Goal: Information Seeking & Learning: Learn about a topic

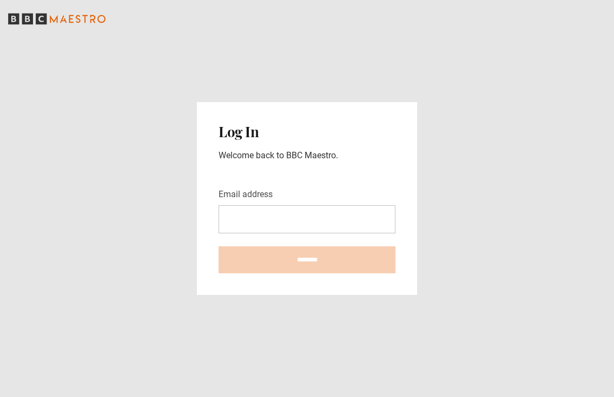
type input "**********"
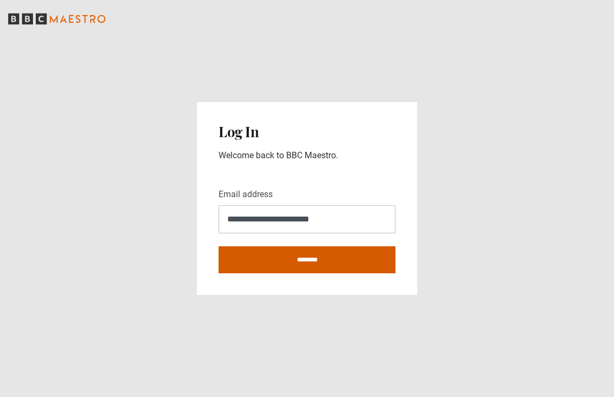
click at [330, 267] on input "********" at bounding box center [306, 259] width 177 height 27
type input "**********"
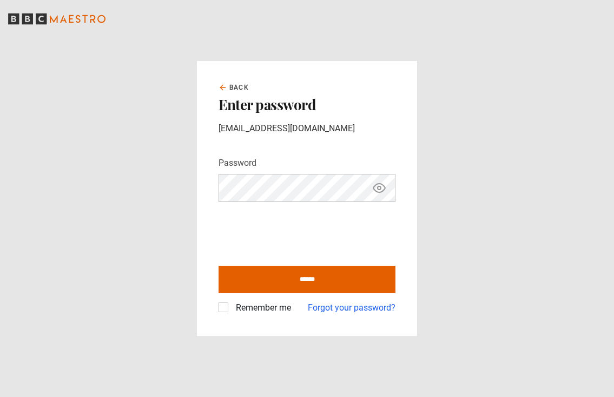
click at [231, 307] on label "Remember me" at bounding box center [260, 308] width 59 height 13
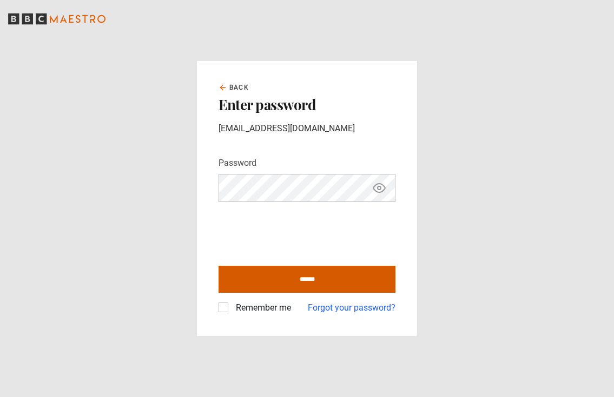
click at [284, 278] on input "******" at bounding box center [306, 279] width 177 height 27
type input "**********"
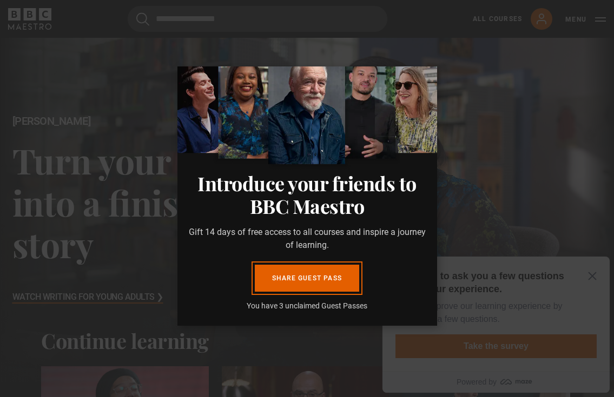
scroll to position [52, 0]
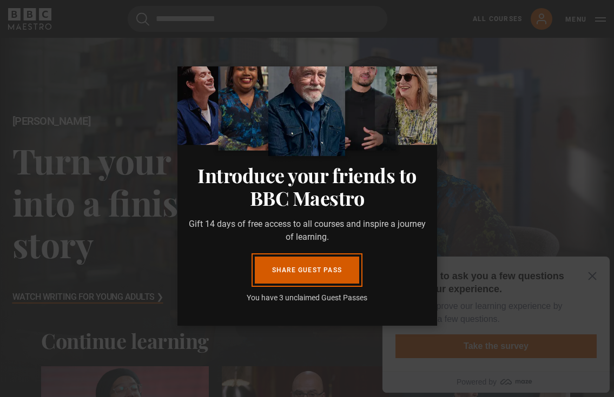
click at [295, 263] on link "Share guest pass" at bounding box center [307, 270] width 104 height 27
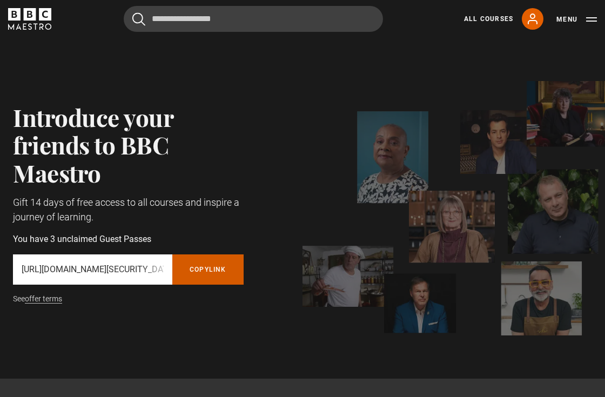
click at [211, 276] on button "Copy referral link" at bounding box center [207, 270] width 71 height 30
click at [500, 16] on link "All Courses" at bounding box center [488, 19] width 49 height 10
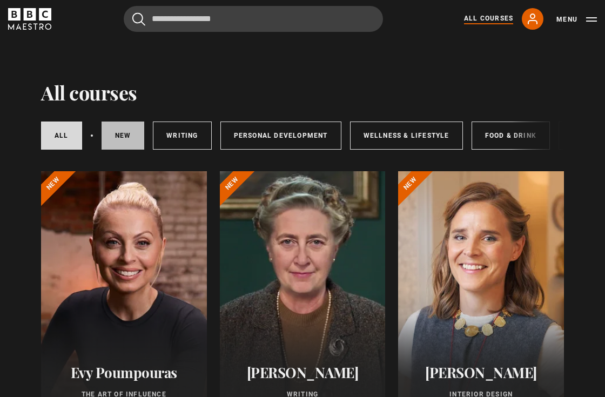
click at [122, 136] on link "New courses" at bounding box center [123, 136] width 43 height 28
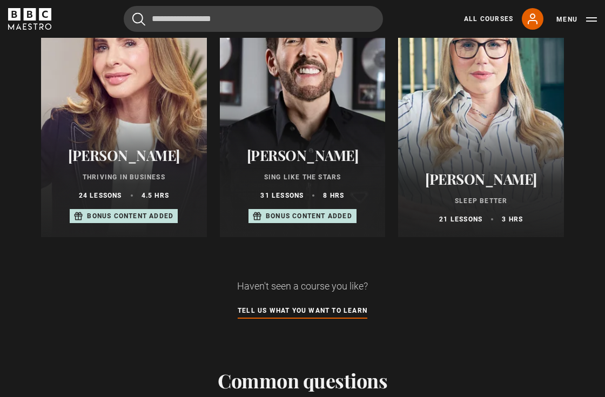
scroll to position [750, 0]
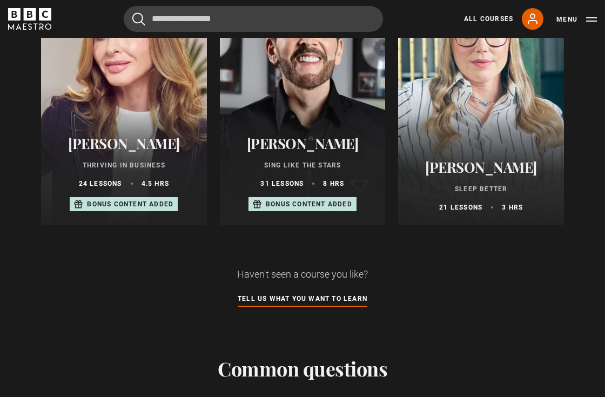
click at [276, 95] on div at bounding box center [303, 95] width 166 height 259
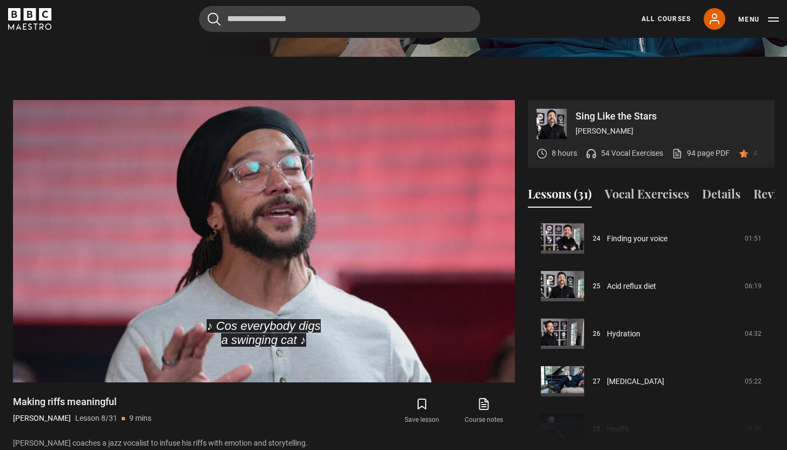
scroll to position [1149, 0]
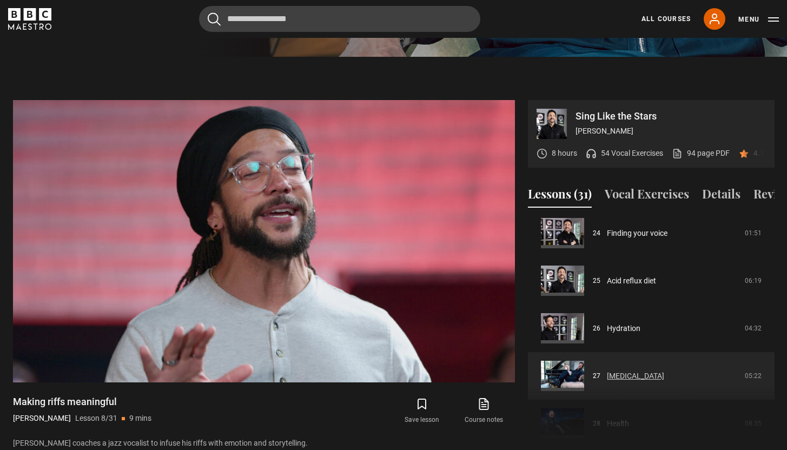
drag, startPoint x: 772, startPoint y: 401, endPoint x: 758, endPoint y: 382, distance: 23.1
click at [605, 379] on div "Course trailer 01 Introduction 01:42 02 Origin story 04:26 03 Why warm up 02:23…" at bounding box center [651, 333] width 246 height 234
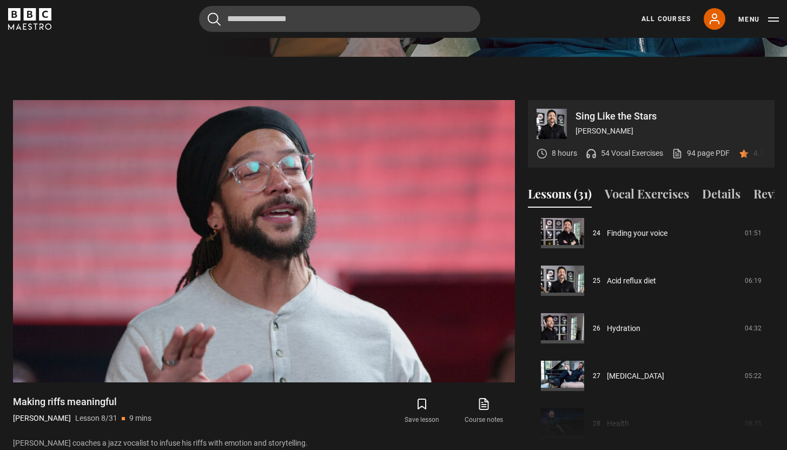
drag, startPoint x: 770, startPoint y: 404, endPoint x: 772, endPoint y: 375, distance: 28.7
click at [605, 375] on div "Course trailer 01 Introduction 01:42 02 Origin story 04:26 03 Why warm up 02:23…" at bounding box center [651, 333] width 246 height 234
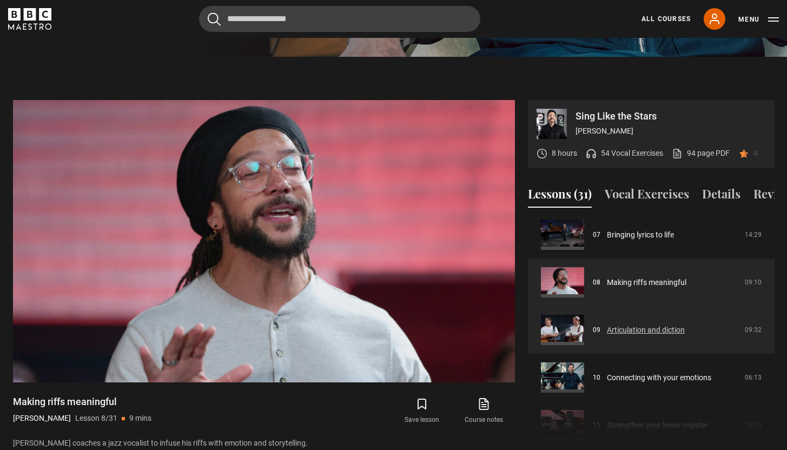
click at [605, 332] on link "Articulation and diction" at bounding box center [646, 329] width 78 height 11
click at [605, 328] on link "Articulation and diction" at bounding box center [646, 329] width 78 height 11
click at [605, 327] on link "Articulation and diction" at bounding box center [646, 329] width 78 height 11
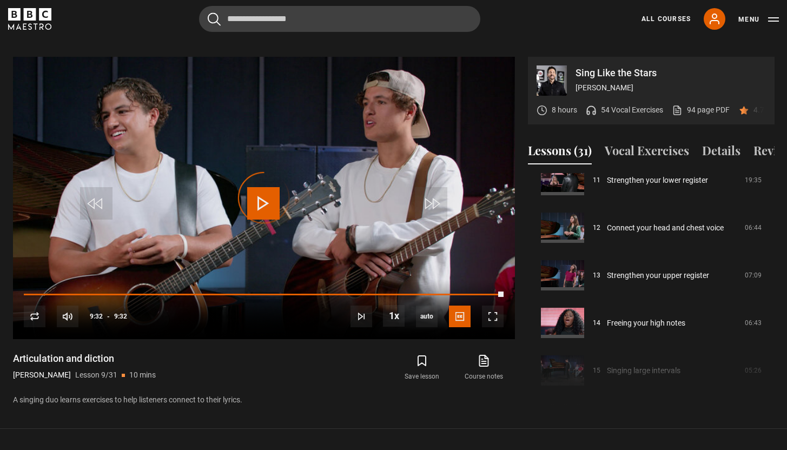
scroll to position [545, 0]
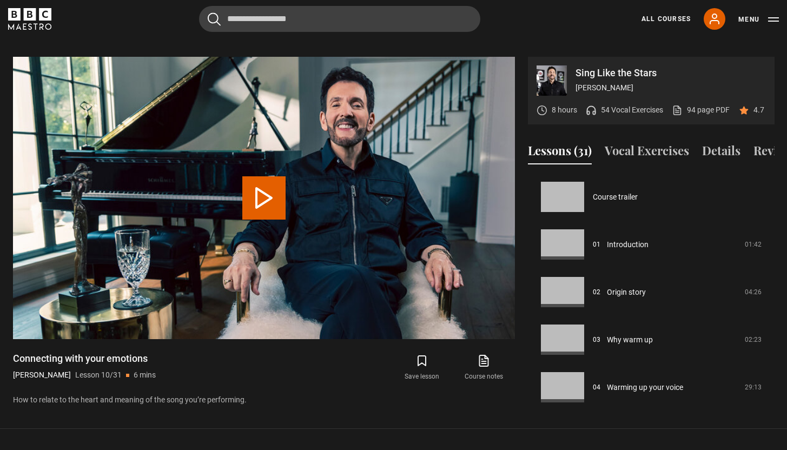
scroll to position [428, 0]
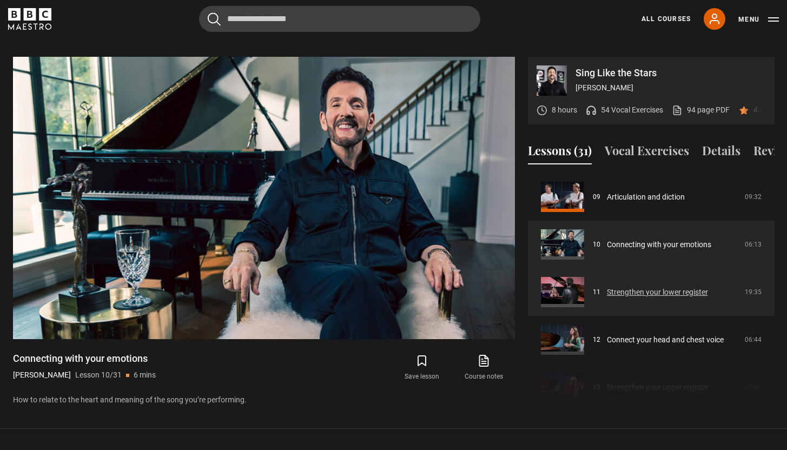
click at [646, 294] on link "Strengthen your lower register" at bounding box center [657, 291] width 101 height 11
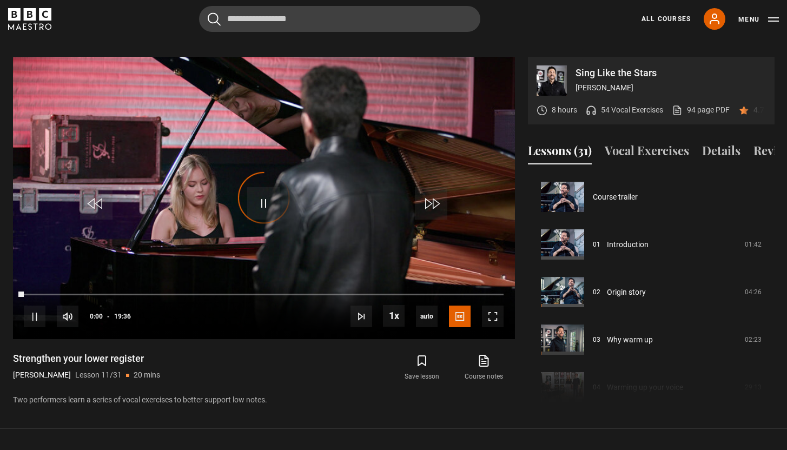
scroll to position [476, 0]
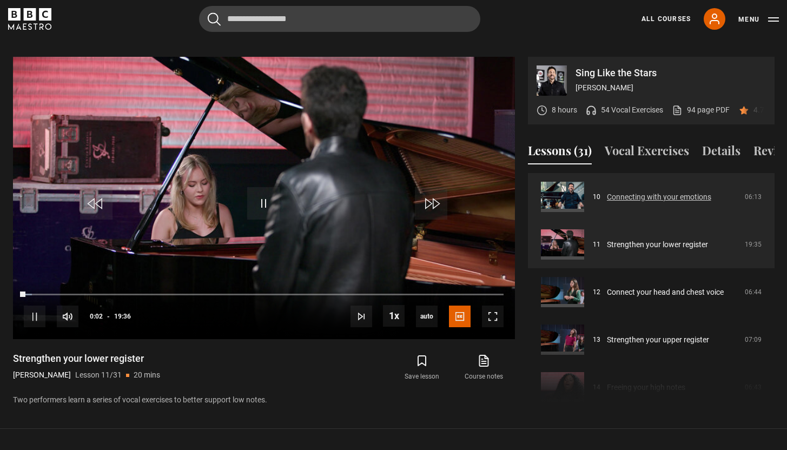
click at [658, 197] on link "Connecting with your emotions" at bounding box center [659, 196] width 104 height 11
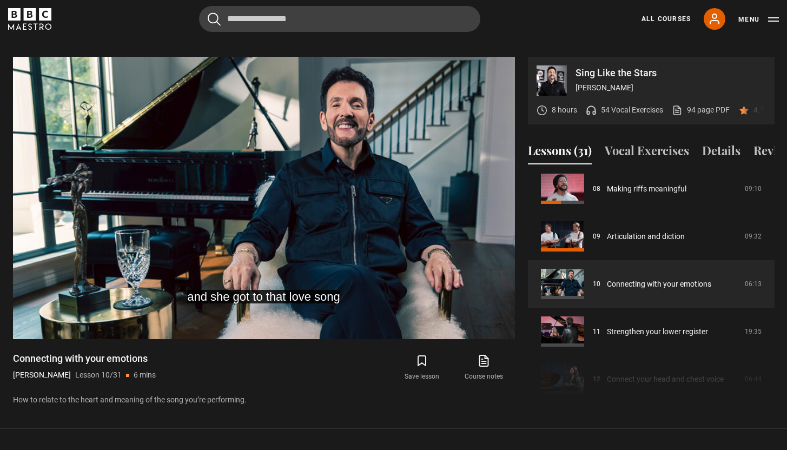
scroll to position [385, 0]
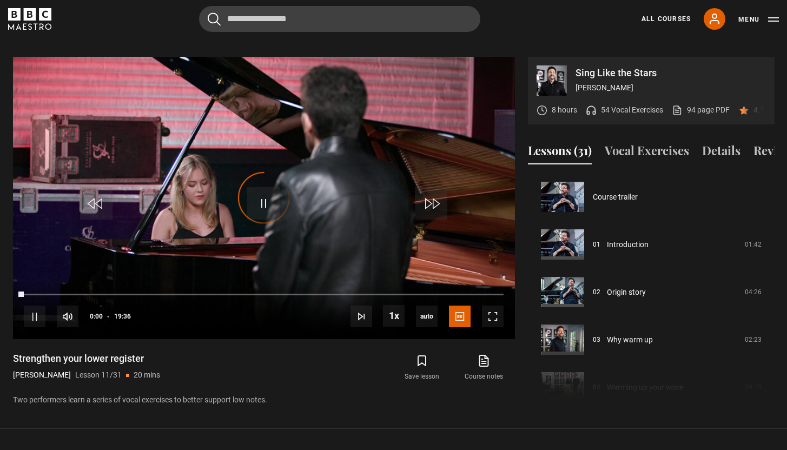
scroll to position [476, 0]
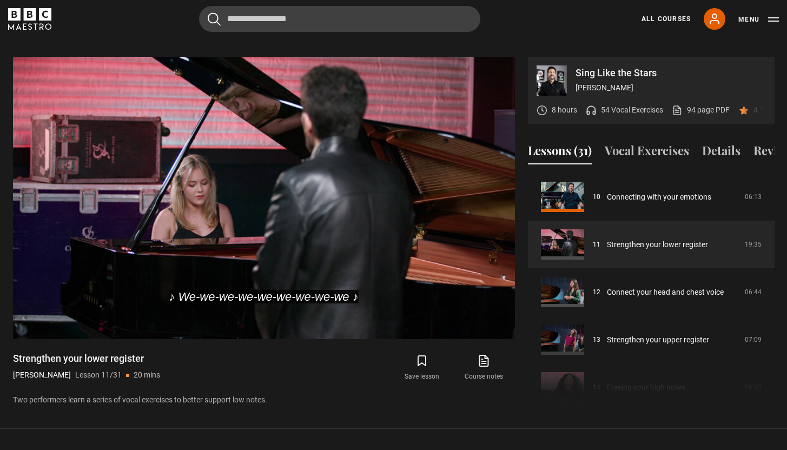
click at [651, 96] on div "8 hours 54 Vocal Exercises 94 page PDF (opens in new tab) 4.7 (60)" at bounding box center [657, 110] width 243 height 29
click at [640, 104] on p "54 Vocal Exercises" at bounding box center [632, 109] width 62 height 11
click at [589, 105] on icon at bounding box center [590, 110] width 11 height 11
click at [701, 104] on link "94 page PDF (opens in new tab)" at bounding box center [700, 109] width 58 height 11
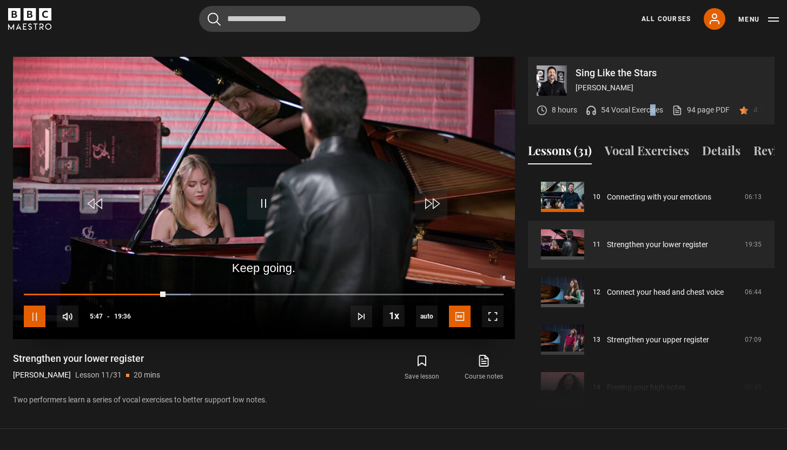
click at [35, 305] on span "Video Player" at bounding box center [35, 316] width 22 height 22
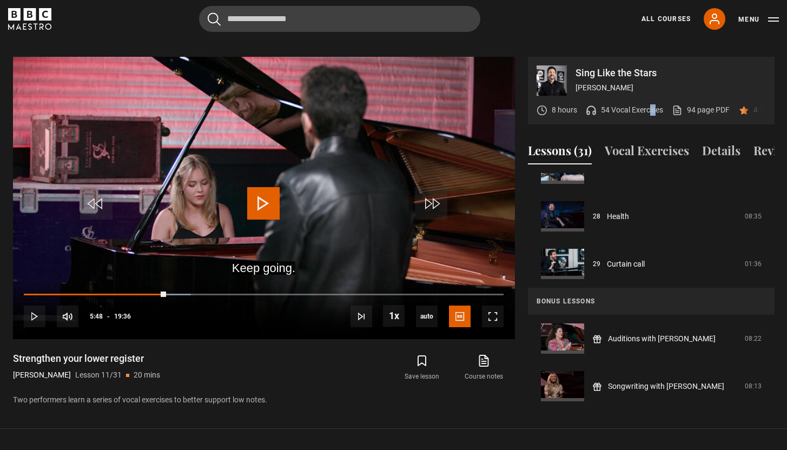
scroll to position [1316, 0]
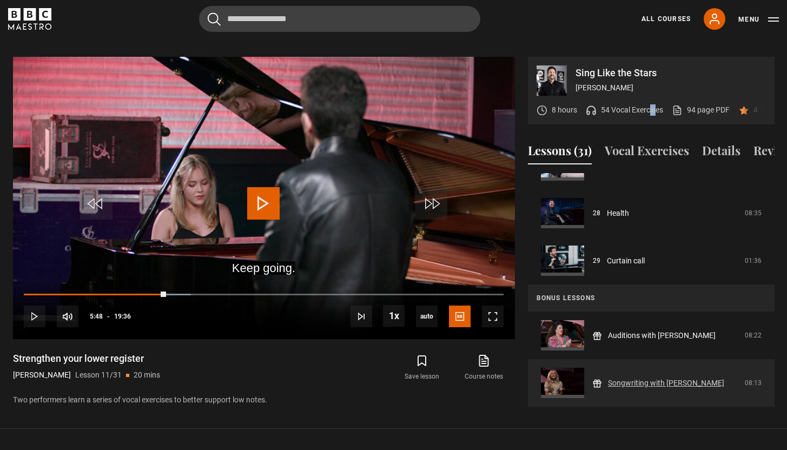
click at [654, 383] on link "Songwriting with [PERSON_NAME]" at bounding box center [666, 382] width 116 height 11
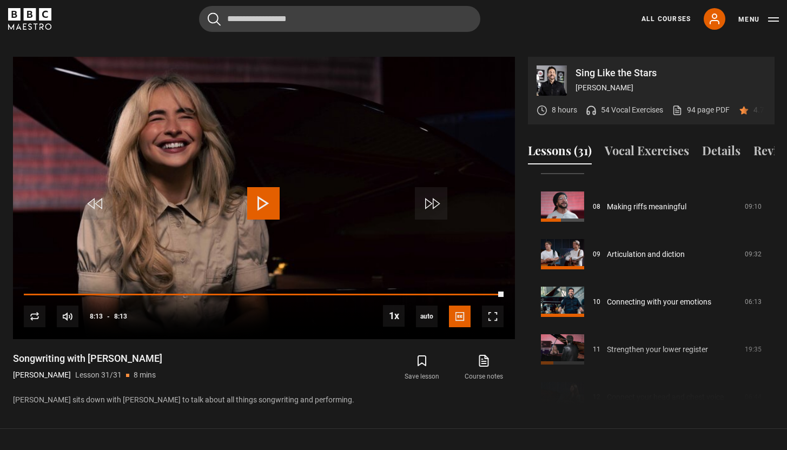
scroll to position [45, 0]
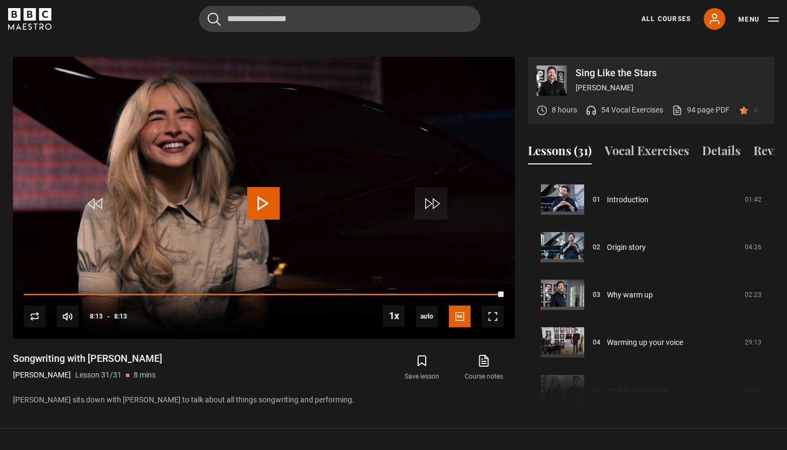
click at [771, 358] on div "Course trailer 01 Introduction 01:42 02 Origin story 04:26 03 Why warm up 02:23…" at bounding box center [651, 290] width 246 height 234
click at [645, 143] on button "Vocal Exercises" at bounding box center [646, 153] width 84 height 23
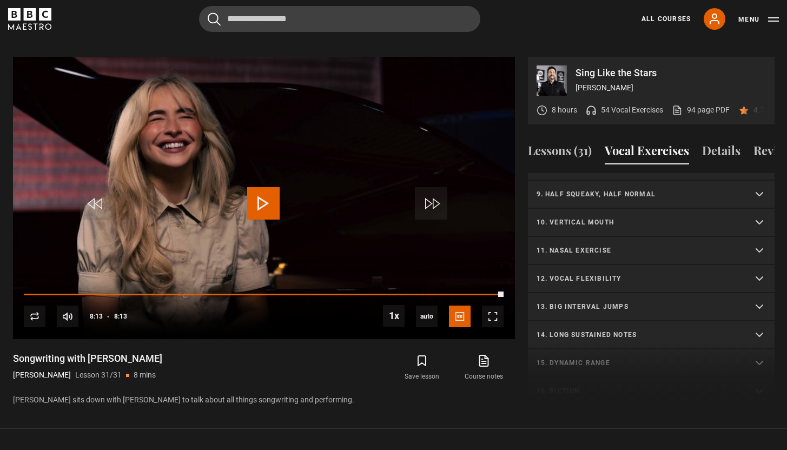
scroll to position [0, 0]
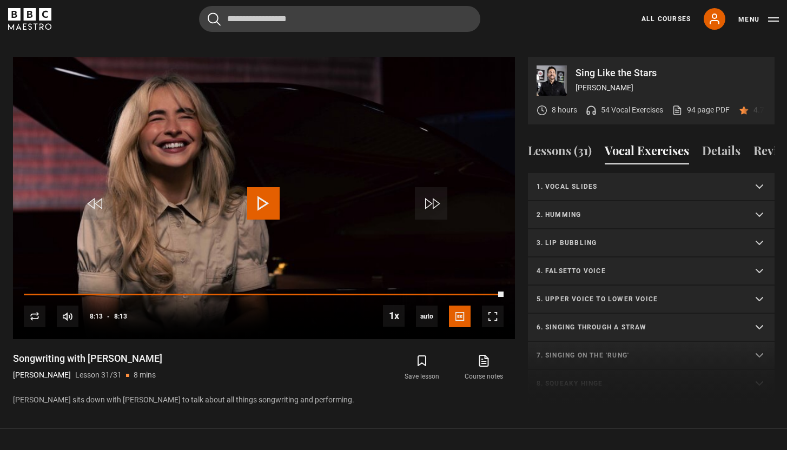
click at [566, 182] on summary "1. Vocal slides" at bounding box center [651, 187] width 246 height 28
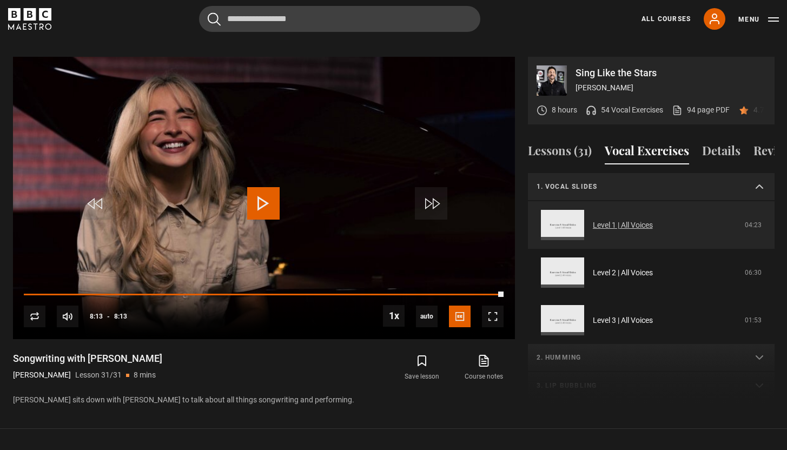
click at [615, 223] on link "Level 1 | All Voices" at bounding box center [622, 224] width 60 height 11
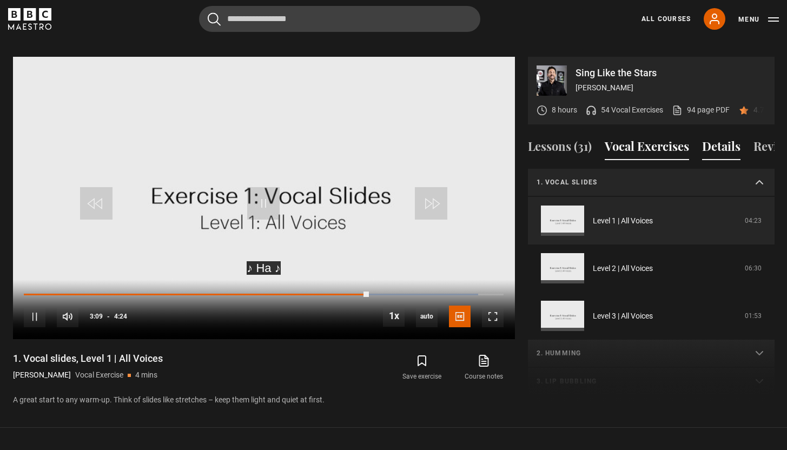
click at [712, 140] on button "Details" at bounding box center [721, 148] width 38 height 23
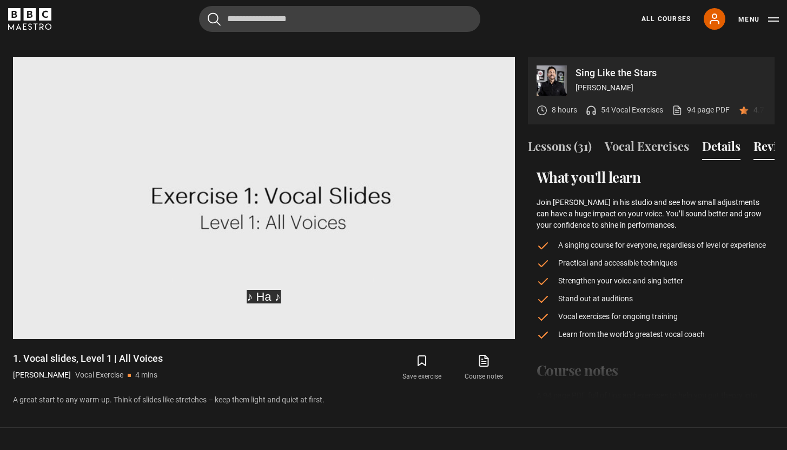
click at [761, 142] on button "Reviews (60)" at bounding box center [787, 148] width 68 height 23
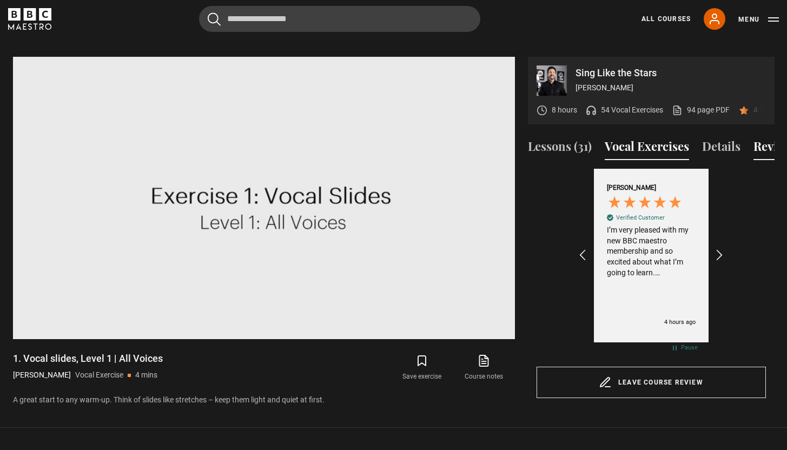
click at [638, 144] on button "Vocal Exercises" at bounding box center [646, 148] width 84 height 23
